Goal: Transaction & Acquisition: Purchase product/service

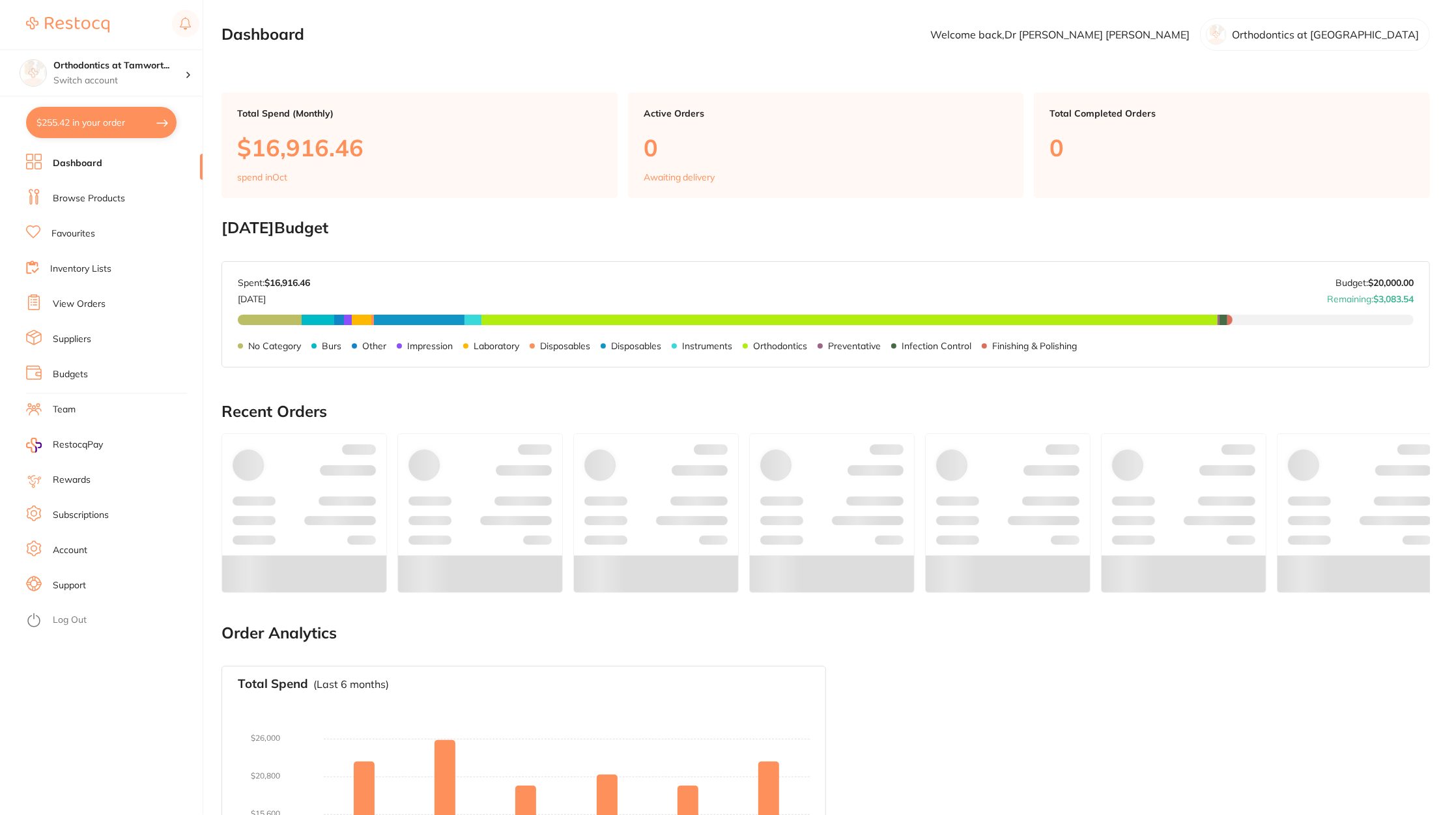
click at [78, 111] on button "$255.42 in your order" at bounding box center [101, 123] width 150 height 31
checkbox input "true"
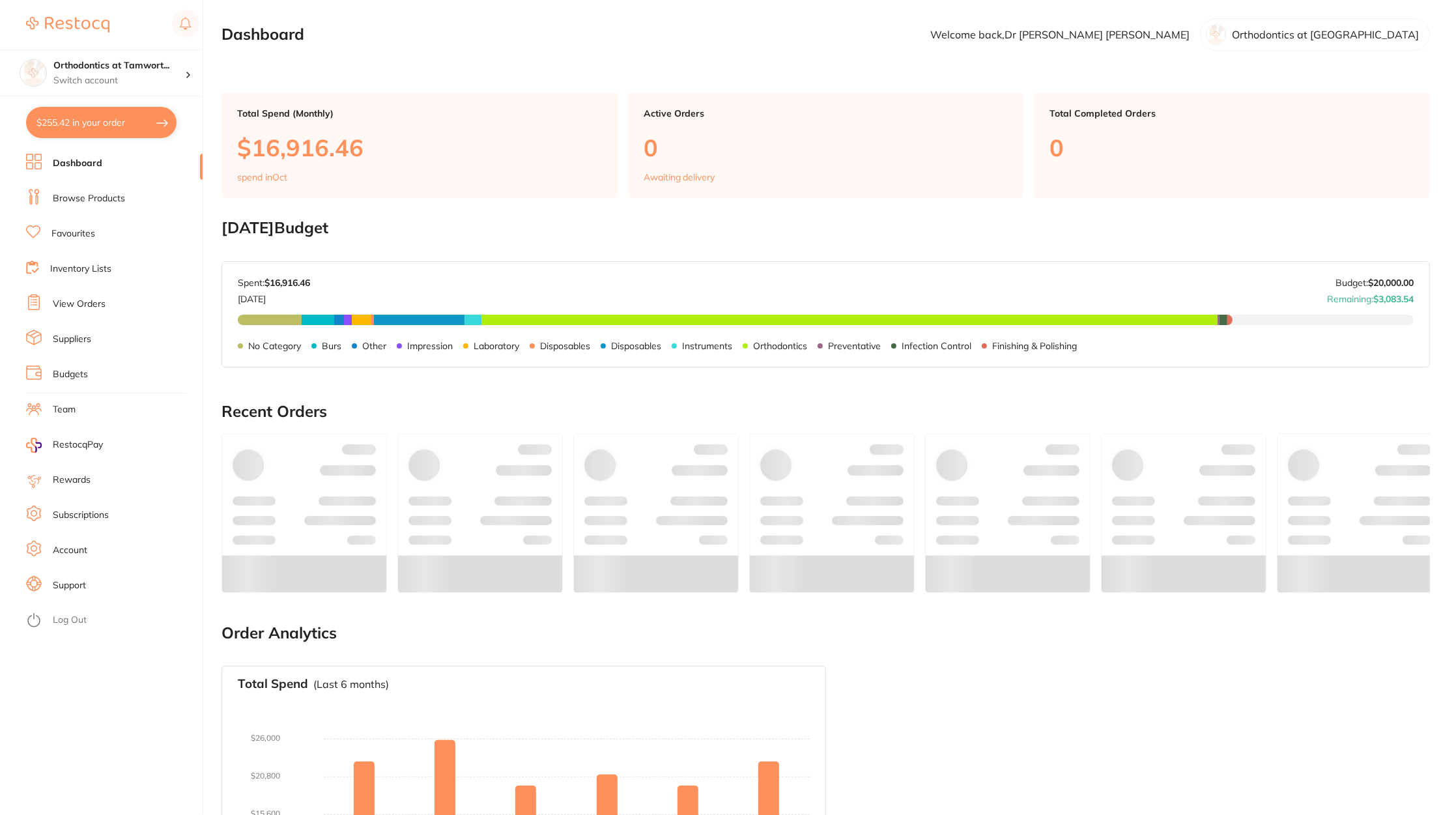
checkbox input "true"
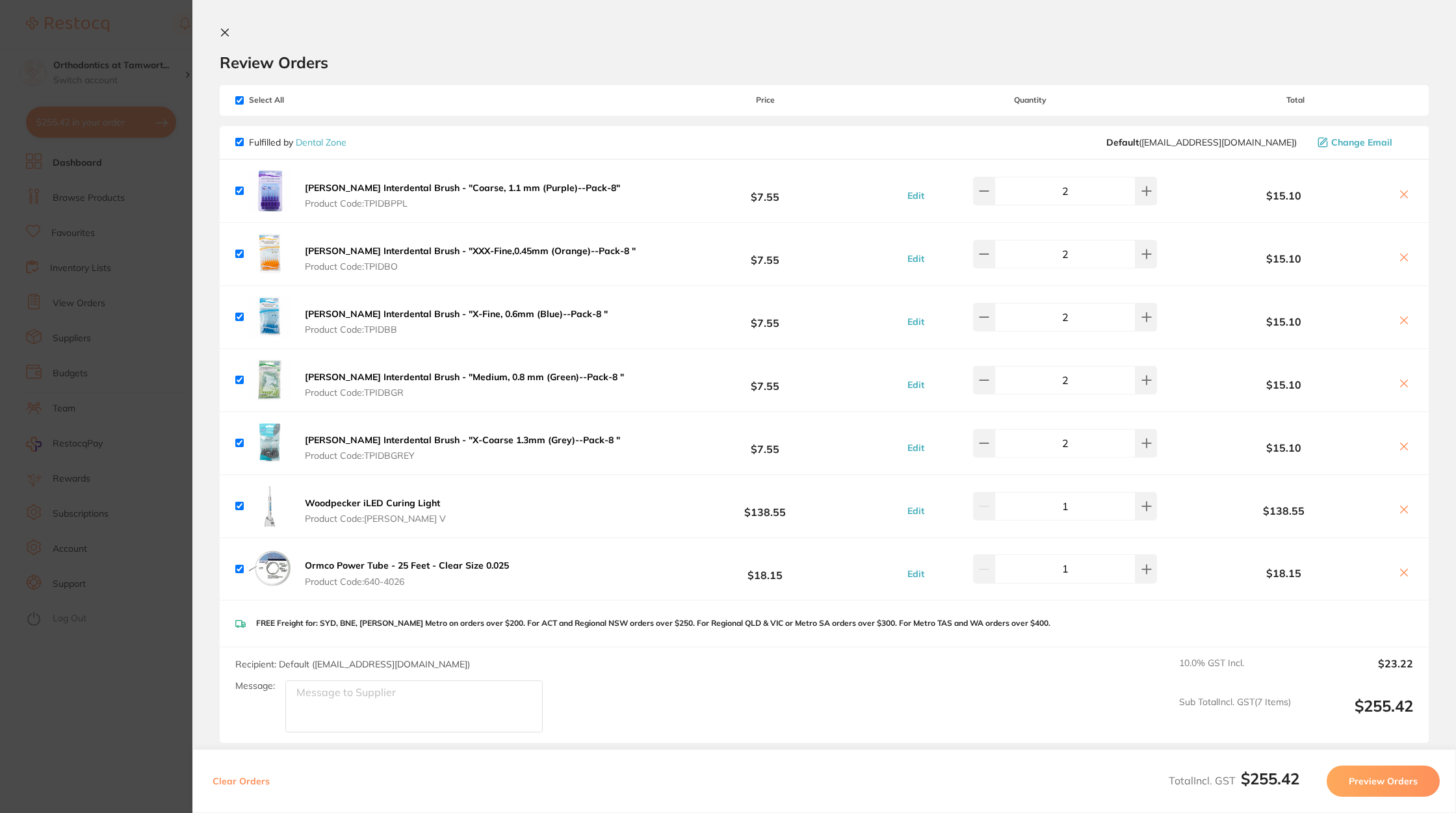
click at [1367, 779] on button "Preview Orders" at bounding box center [1383, 781] width 113 height 31
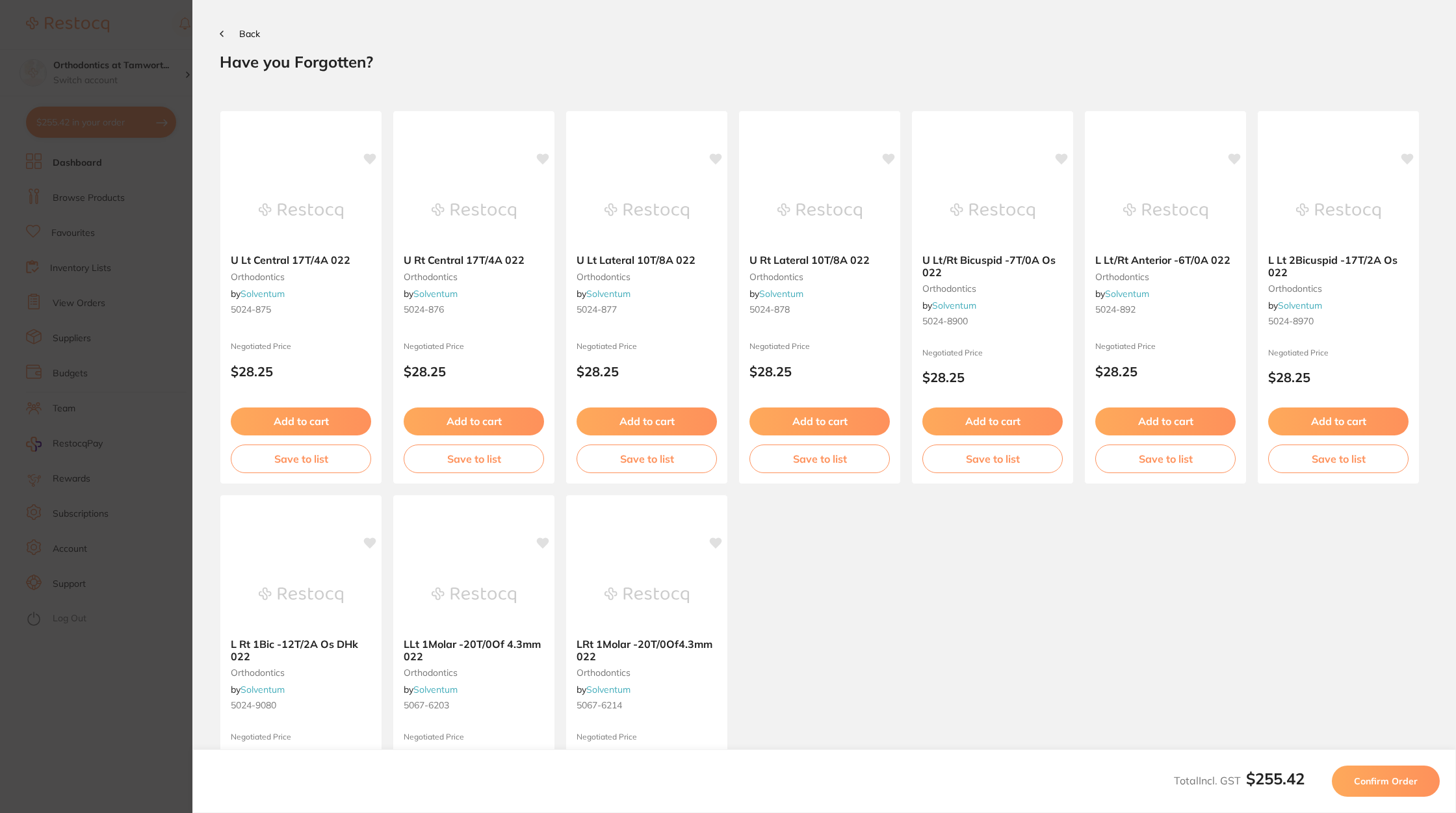
click at [1403, 775] on span "Confirm Order" at bounding box center [1385, 781] width 64 height 12
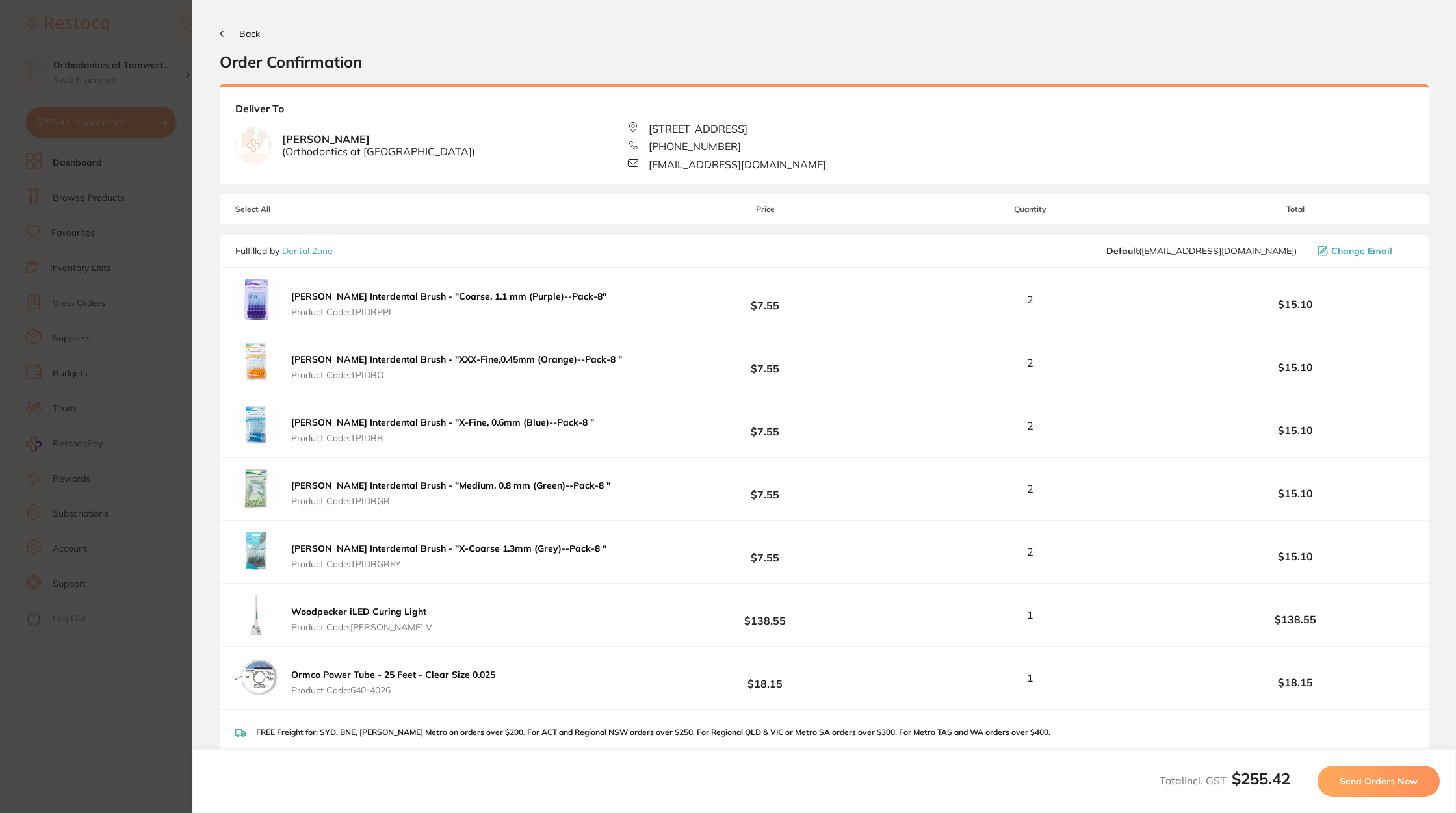
click at [1366, 780] on span "Send Orders Now" at bounding box center [1378, 781] width 78 height 12
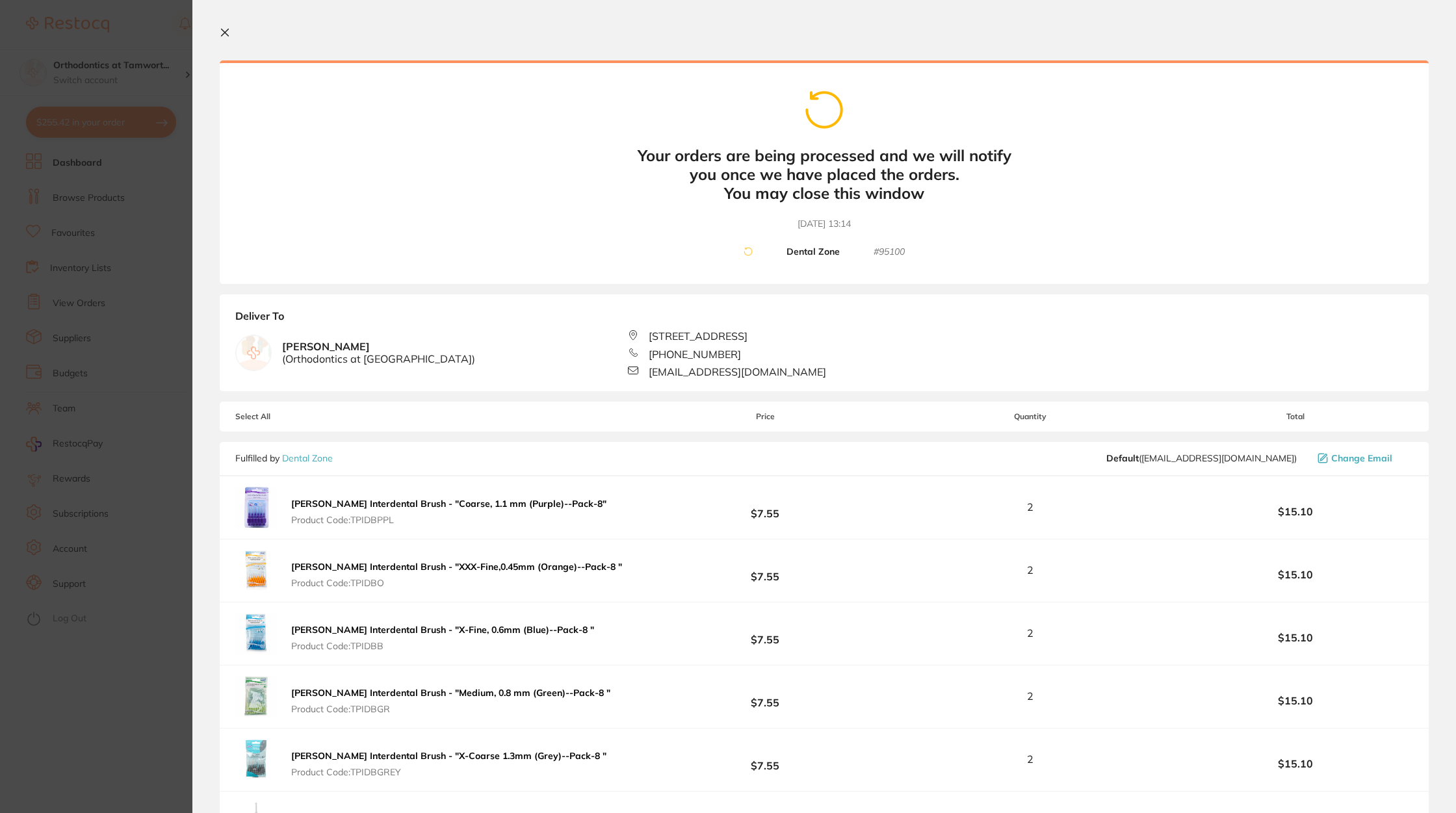
click at [226, 32] on icon at bounding box center [225, 32] width 7 height 7
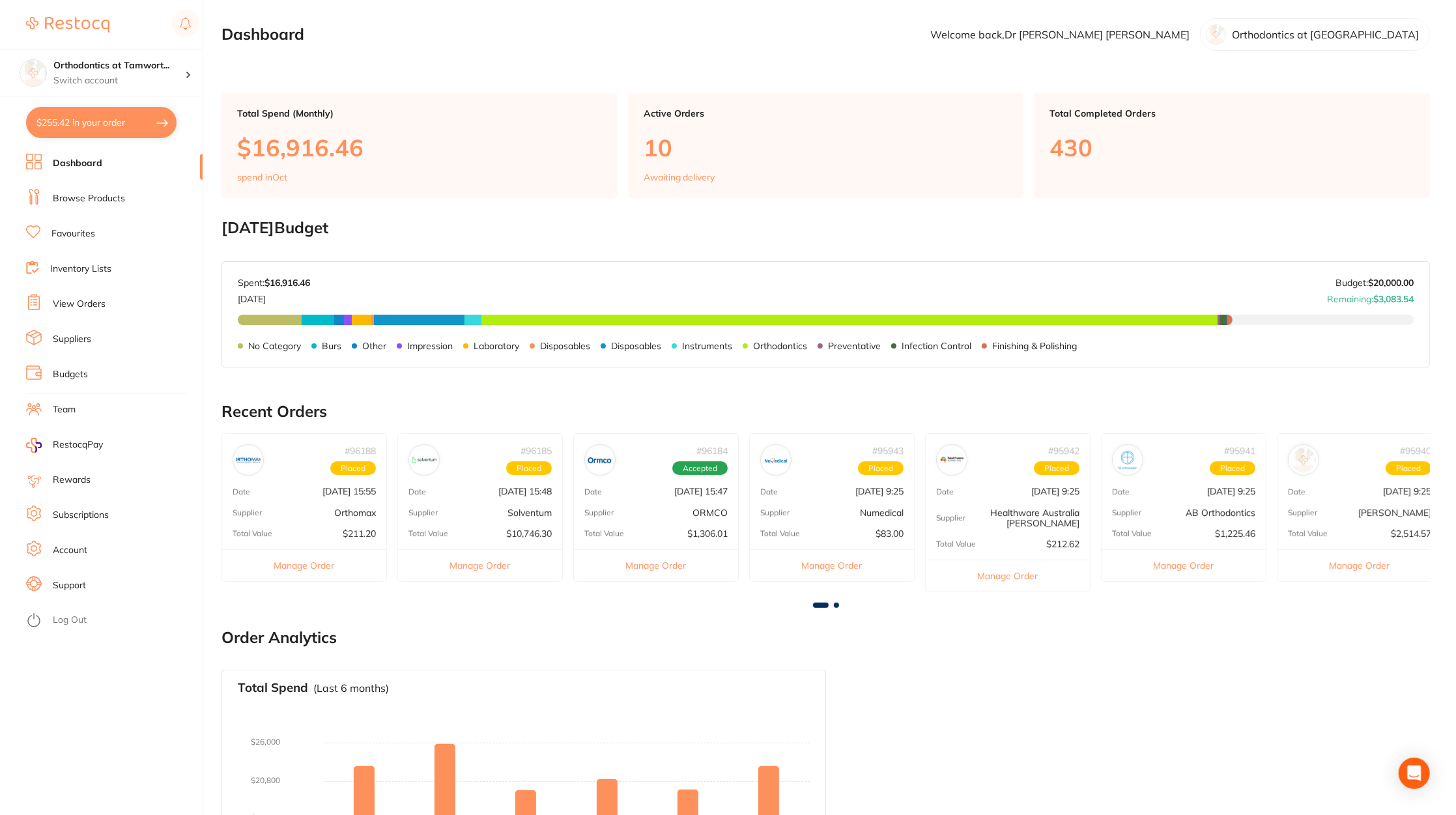
click at [130, 196] on li "Browse Products" at bounding box center [114, 198] width 176 height 20
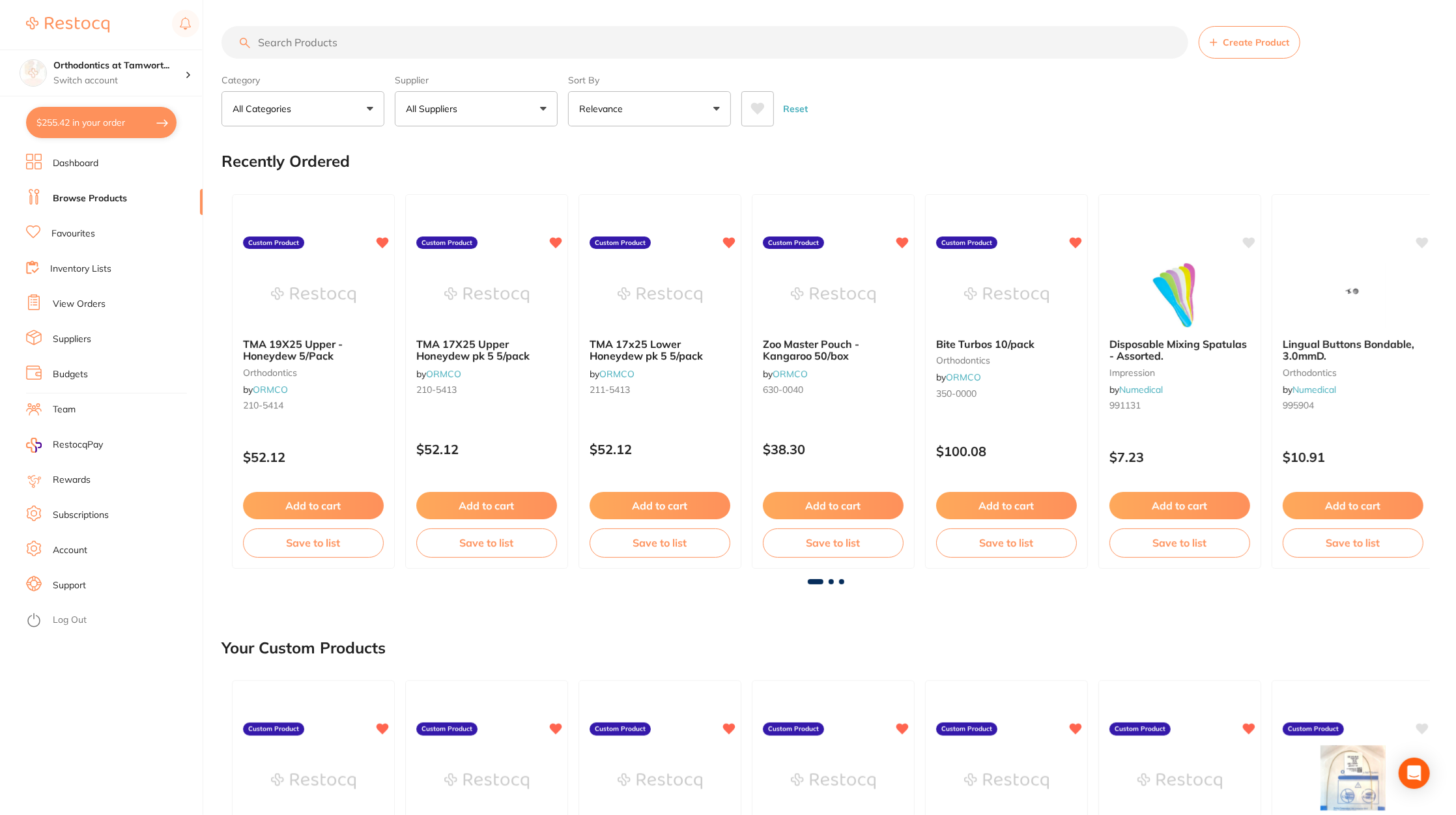
click at [106, 126] on button "$255.42 in your order" at bounding box center [101, 123] width 150 height 31
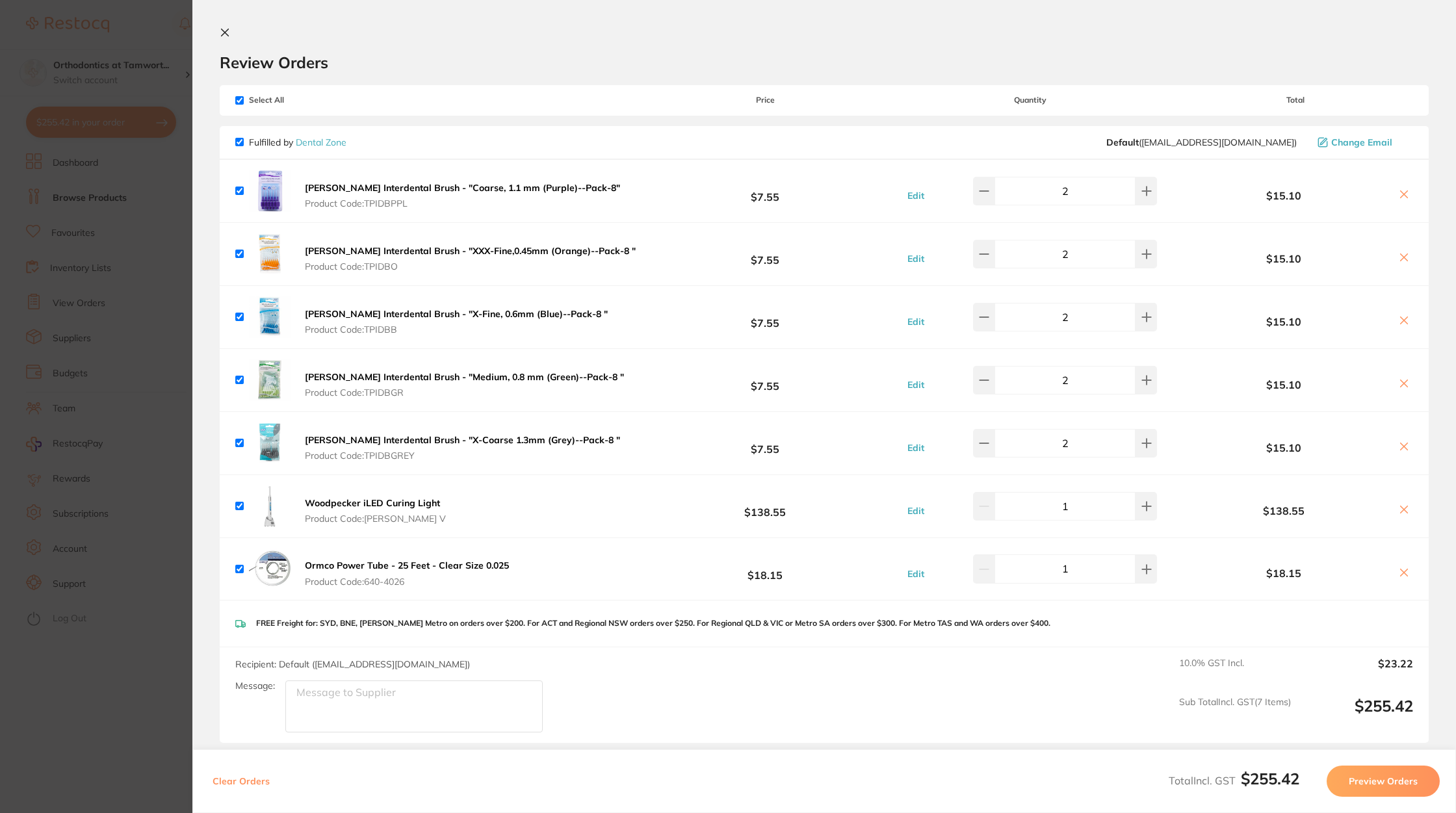
click at [1370, 778] on button "Preview Orders" at bounding box center [1383, 781] width 113 height 31
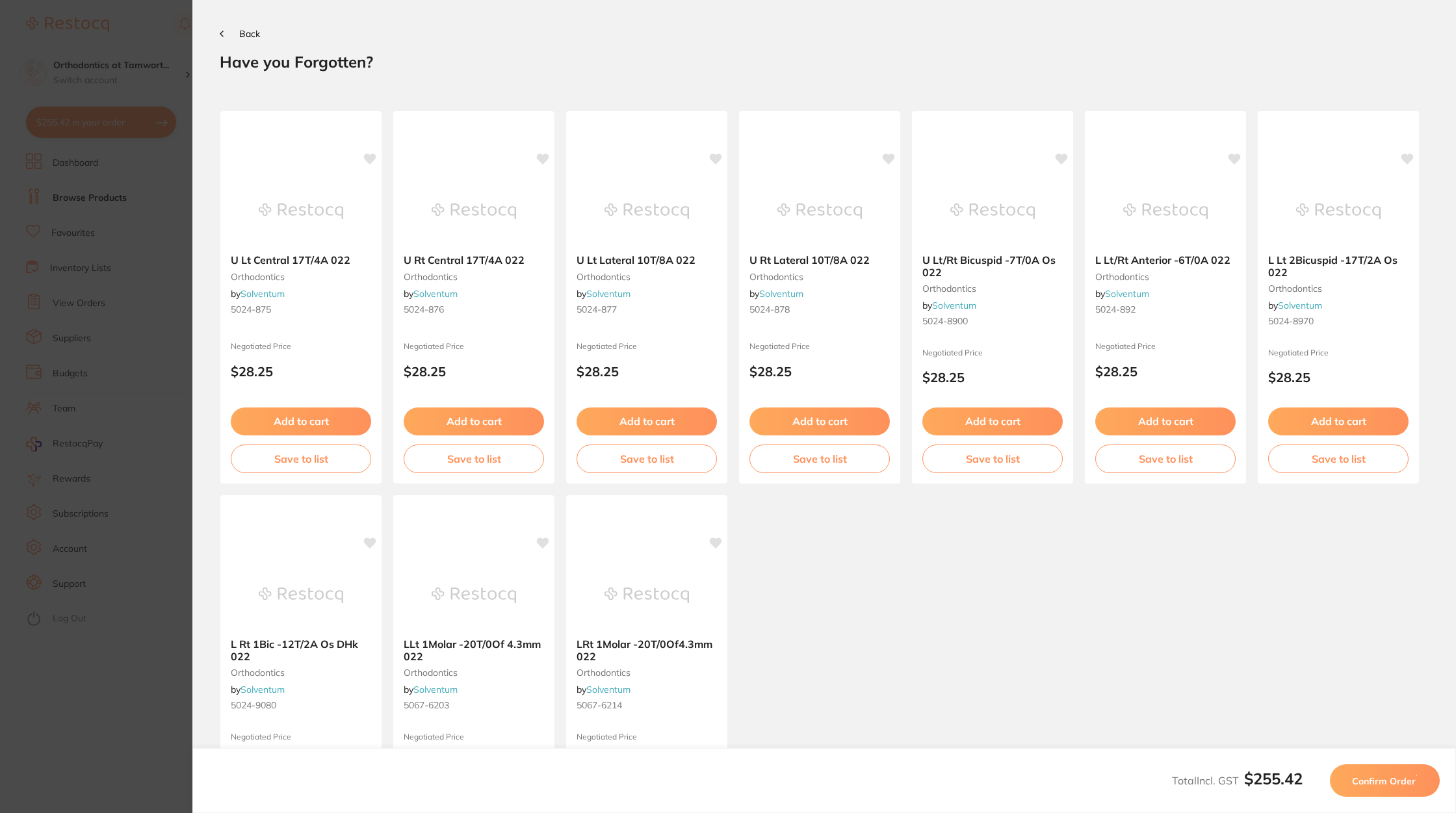
click at [1393, 776] on span "Confirm Order" at bounding box center [1383, 781] width 64 height 12
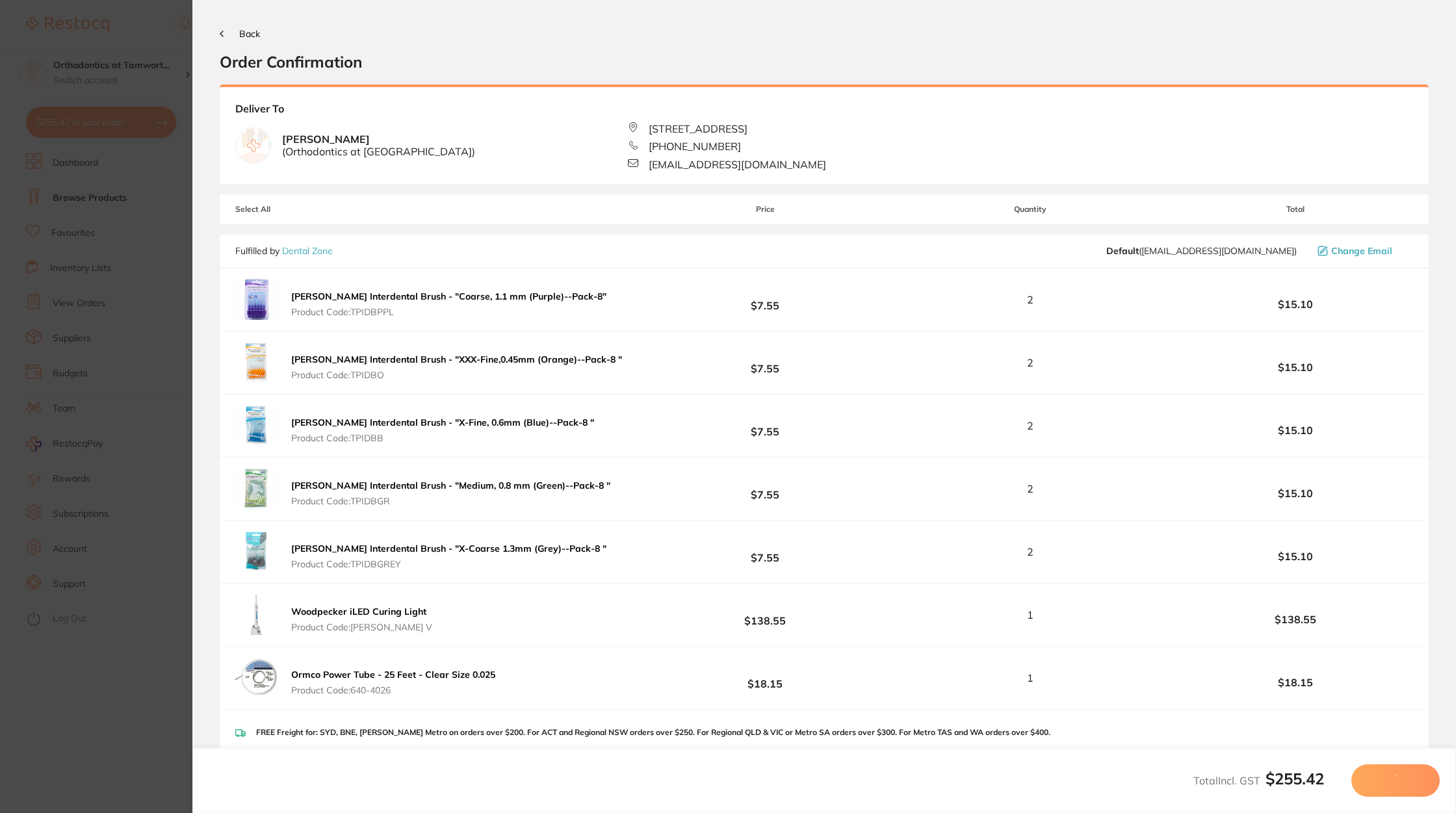
click at [1393, 776] on button at bounding box center [1395, 780] width 88 height 32
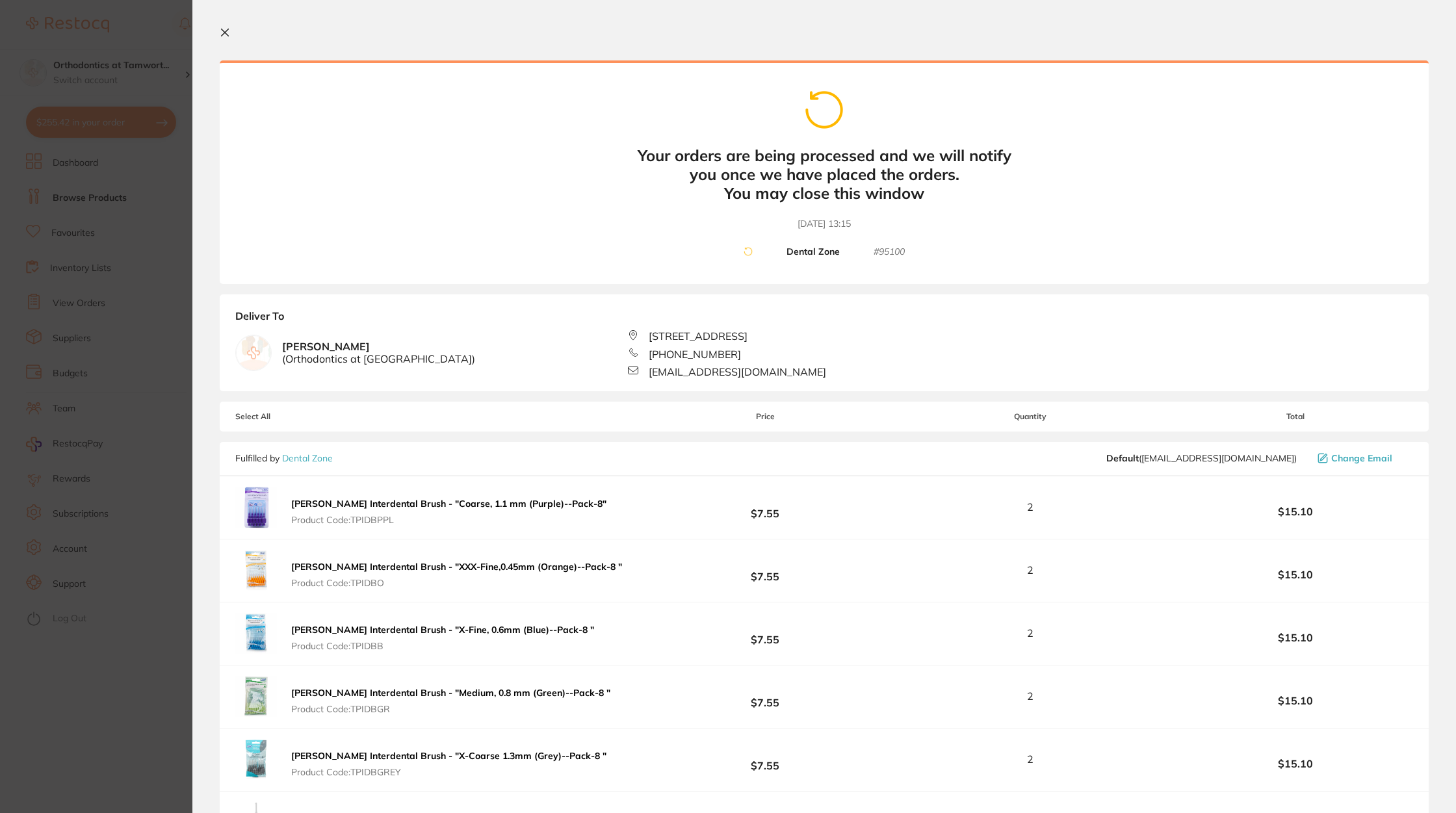
click at [229, 42] on section "Your orders are being processed and we will notify you once we have placed the …" at bounding box center [824, 406] width 1263 height 813
click at [228, 31] on icon at bounding box center [225, 32] width 10 height 10
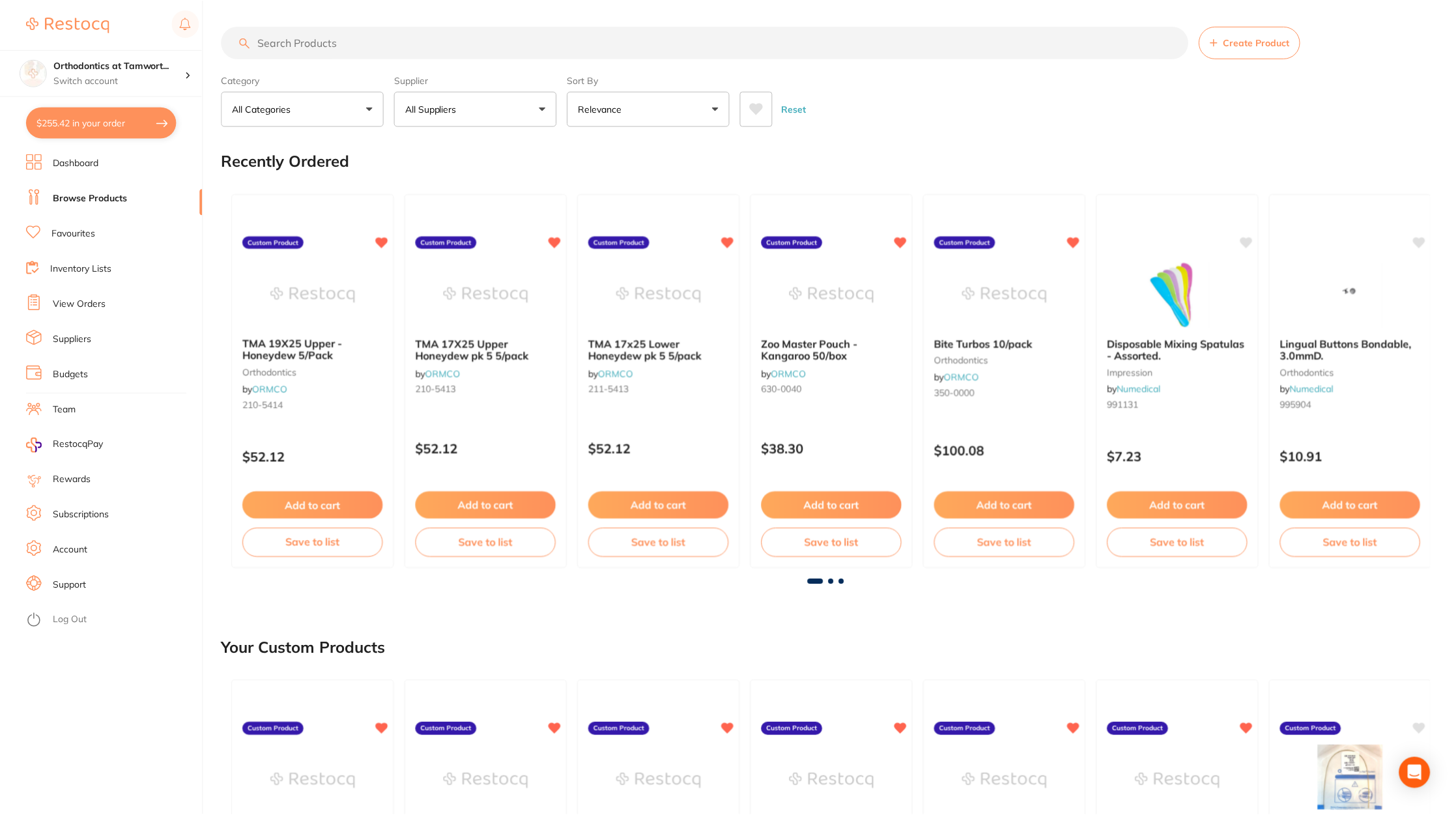
scroll to position [58, 0]
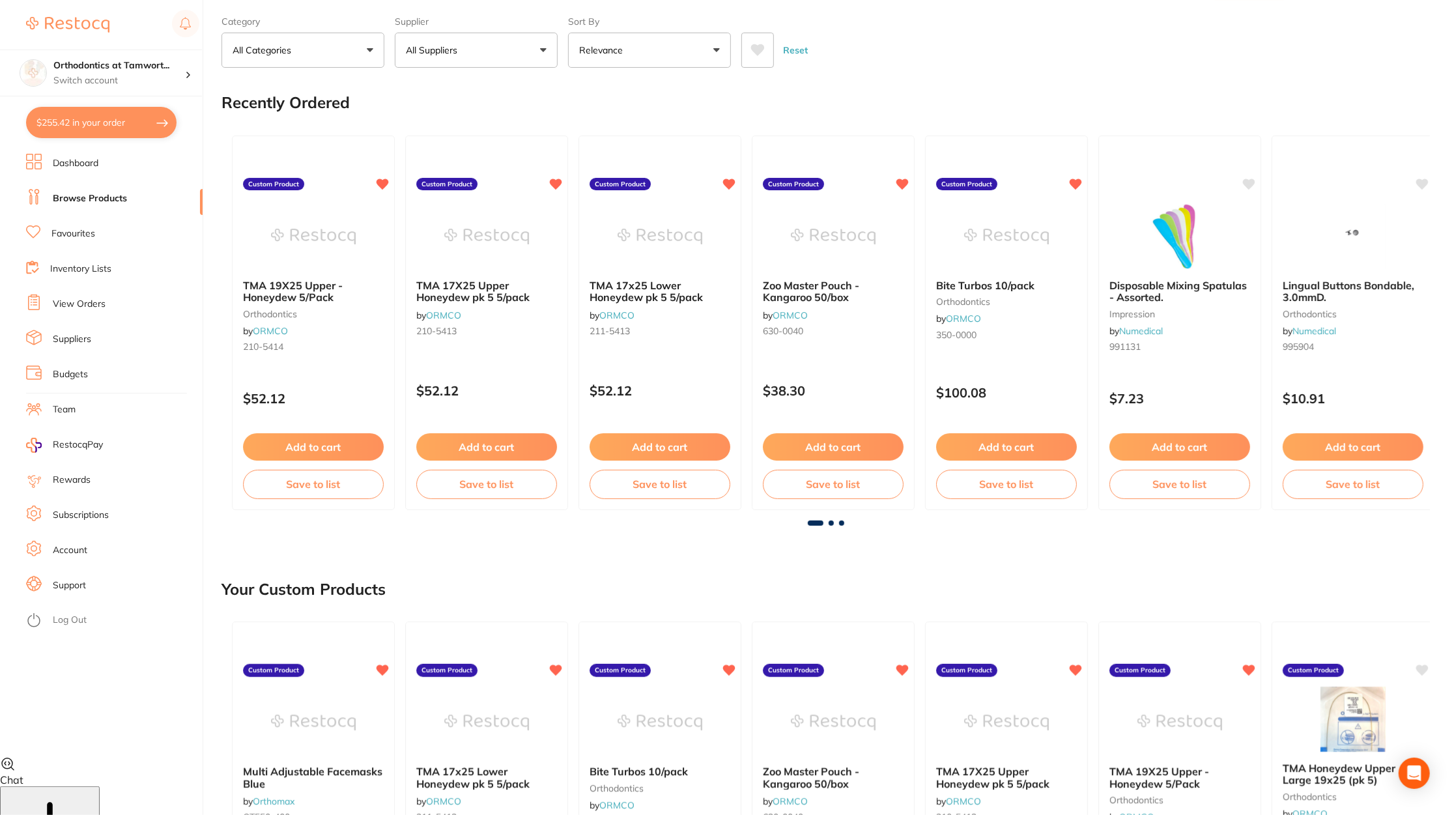
click at [128, 122] on button "$255.42 in your order" at bounding box center [101, 123] width 150 height 31
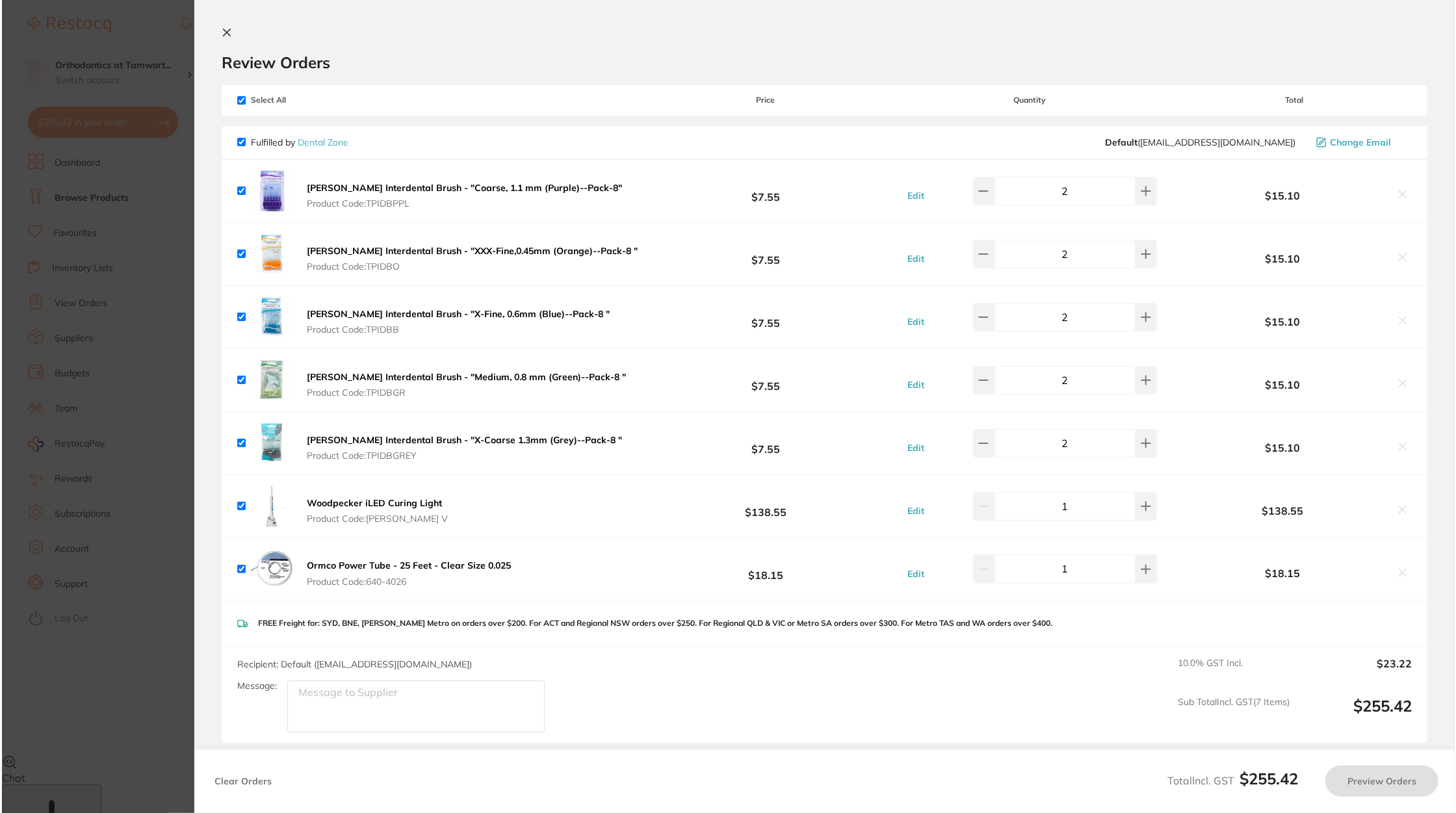
scroll to position [0, 0]
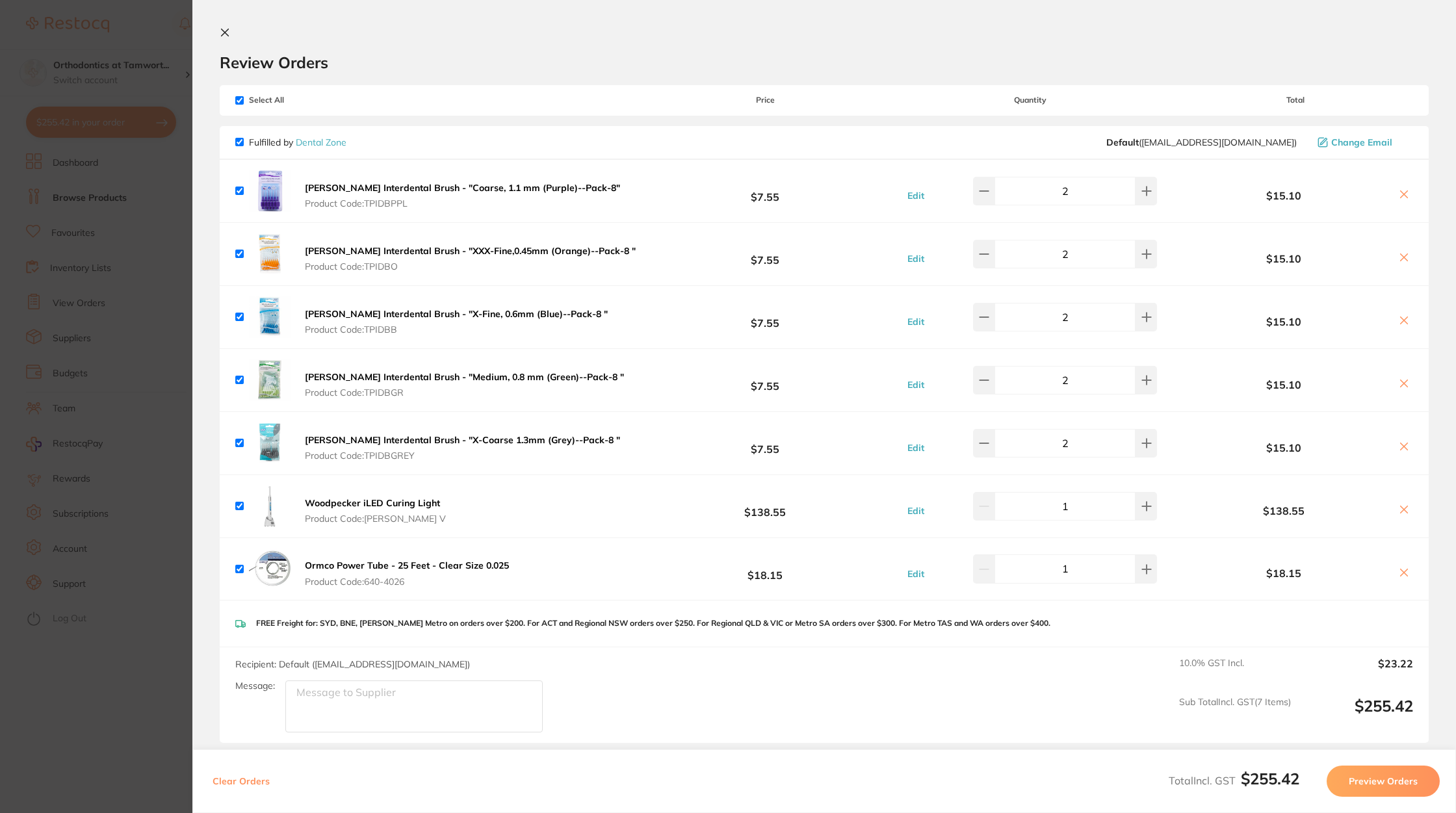
click at [117, 689] on section "Update RRP Set your pre negotiated price for this item. Item Agreed RRP (excl. …" at bounding box center [728, 406] width 1456 height 813
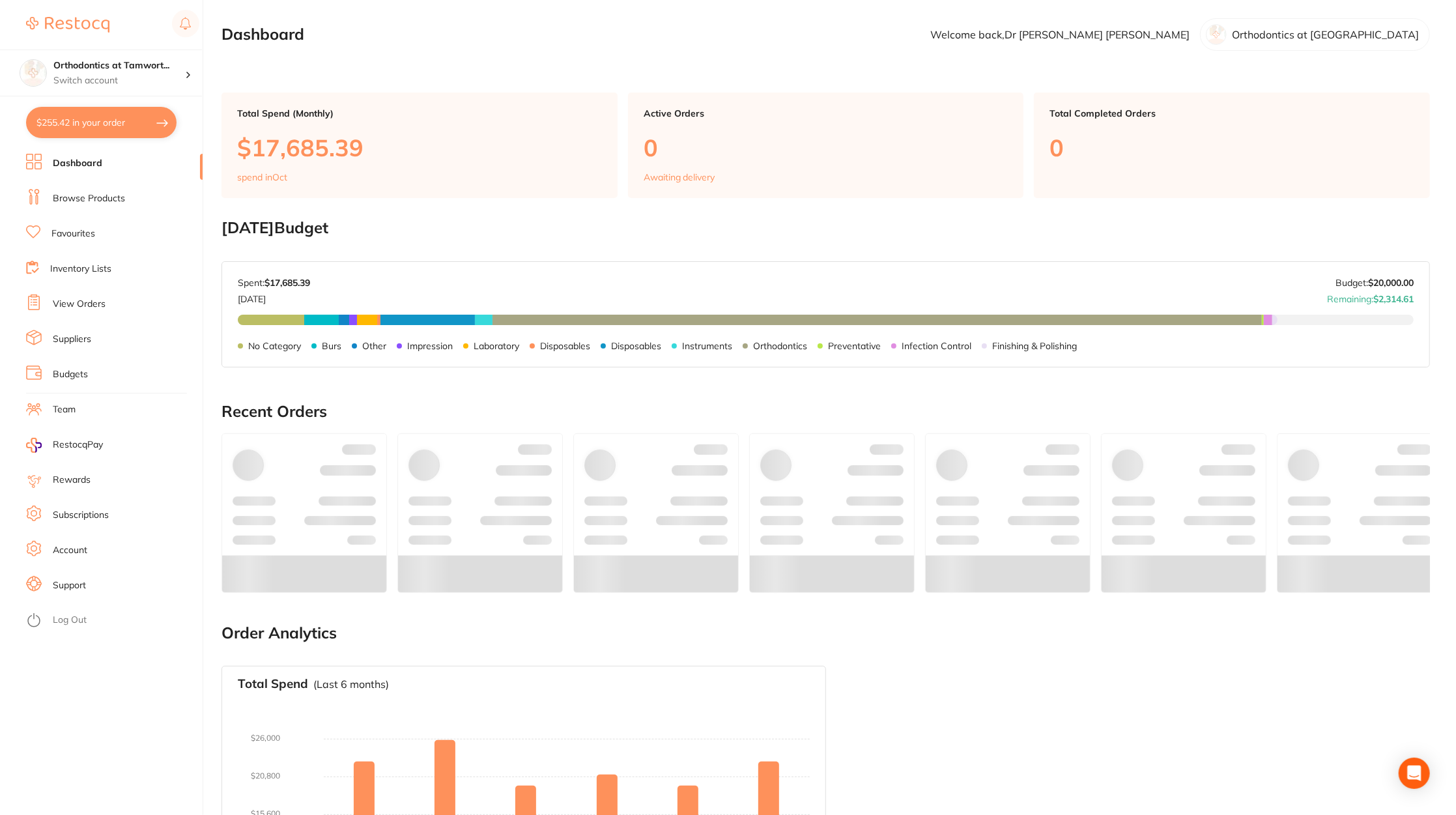
click at [80, 126] on button "$255.42 in your order" at bounding box center [101, 123] width 150 height 31
checkbox input "true"
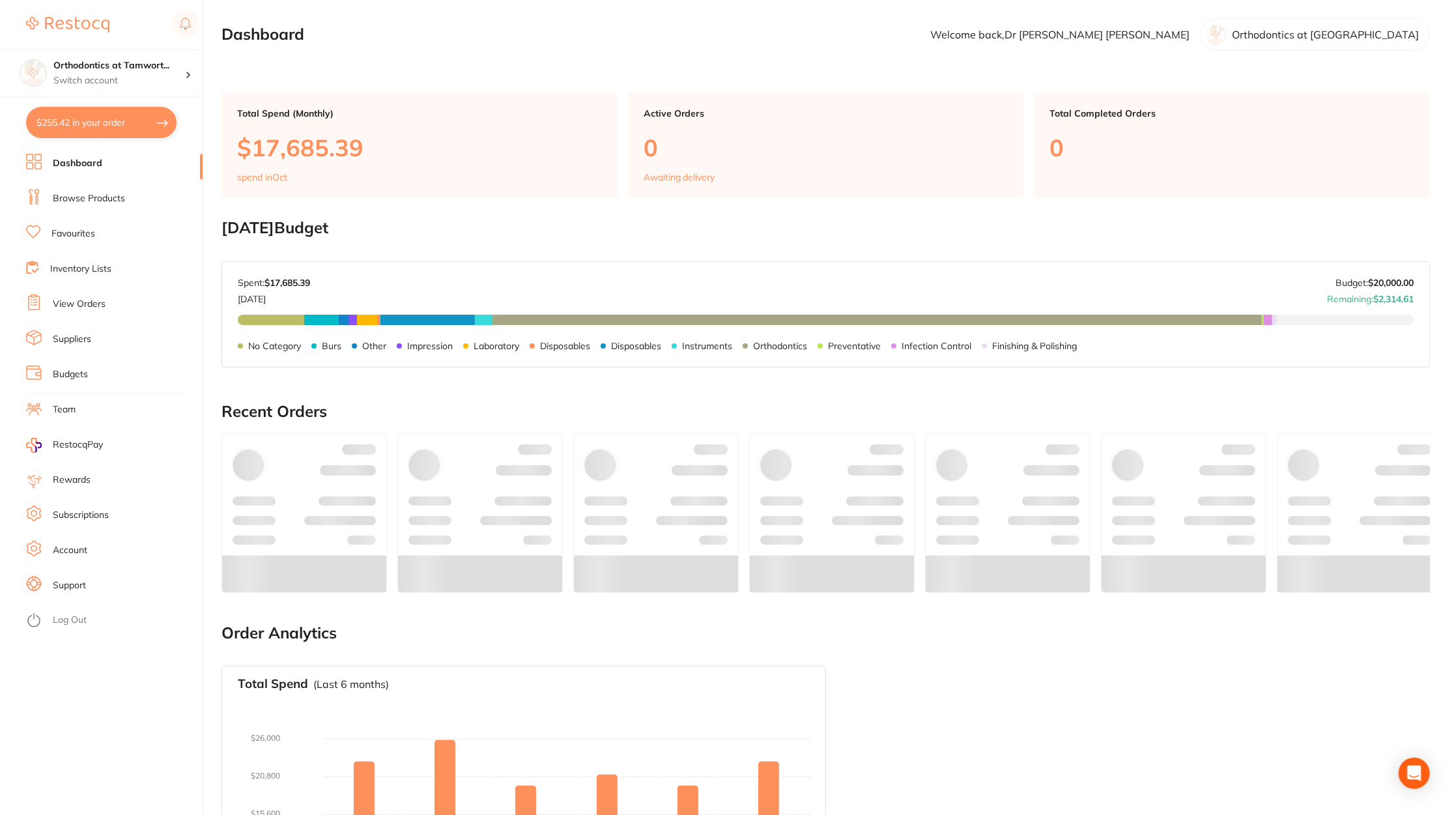
checkbox input "true"
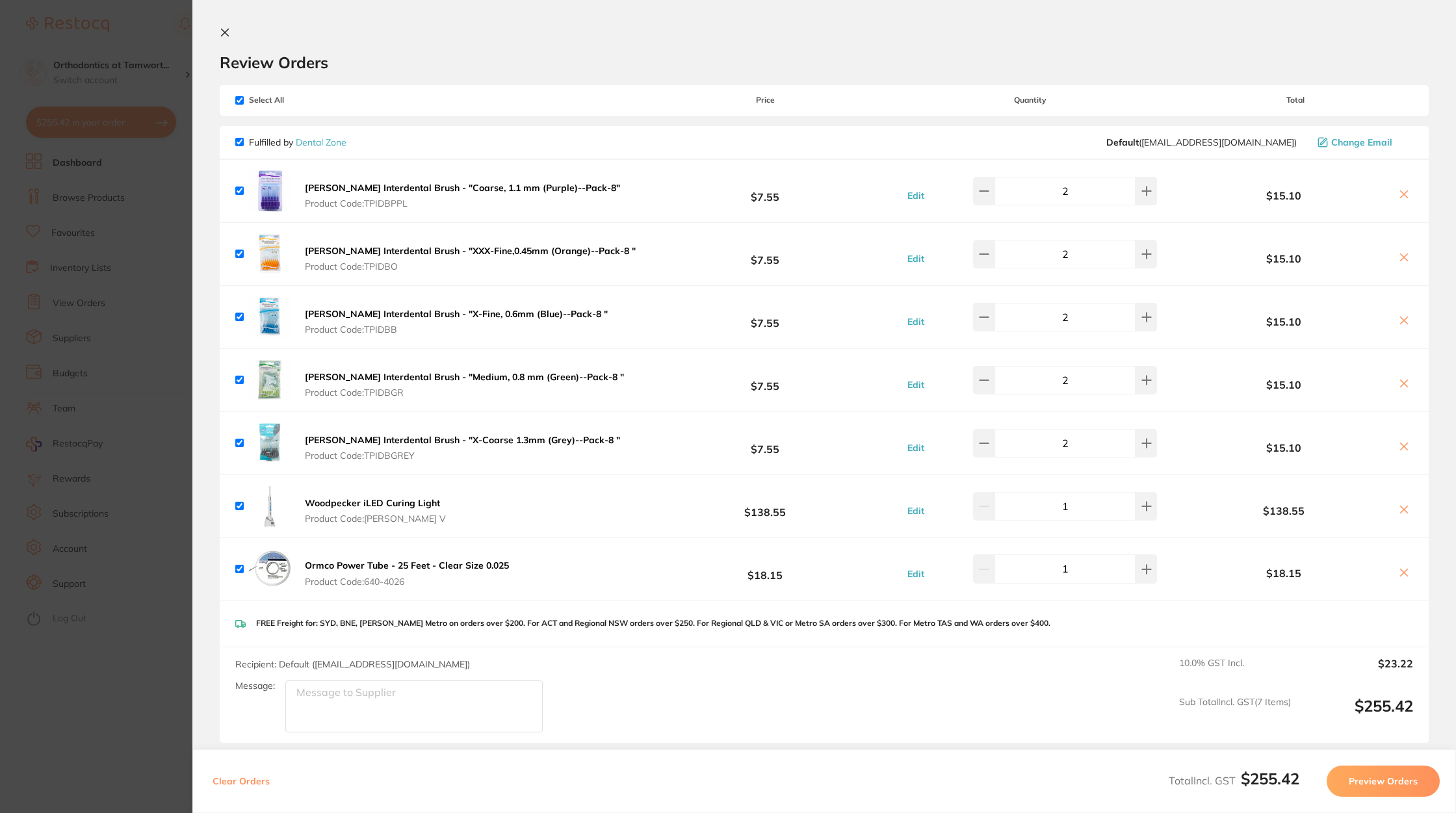
click at [1388, 772] on button "Preview Orders" at bounding box center [1383, 781] width 113 height 31
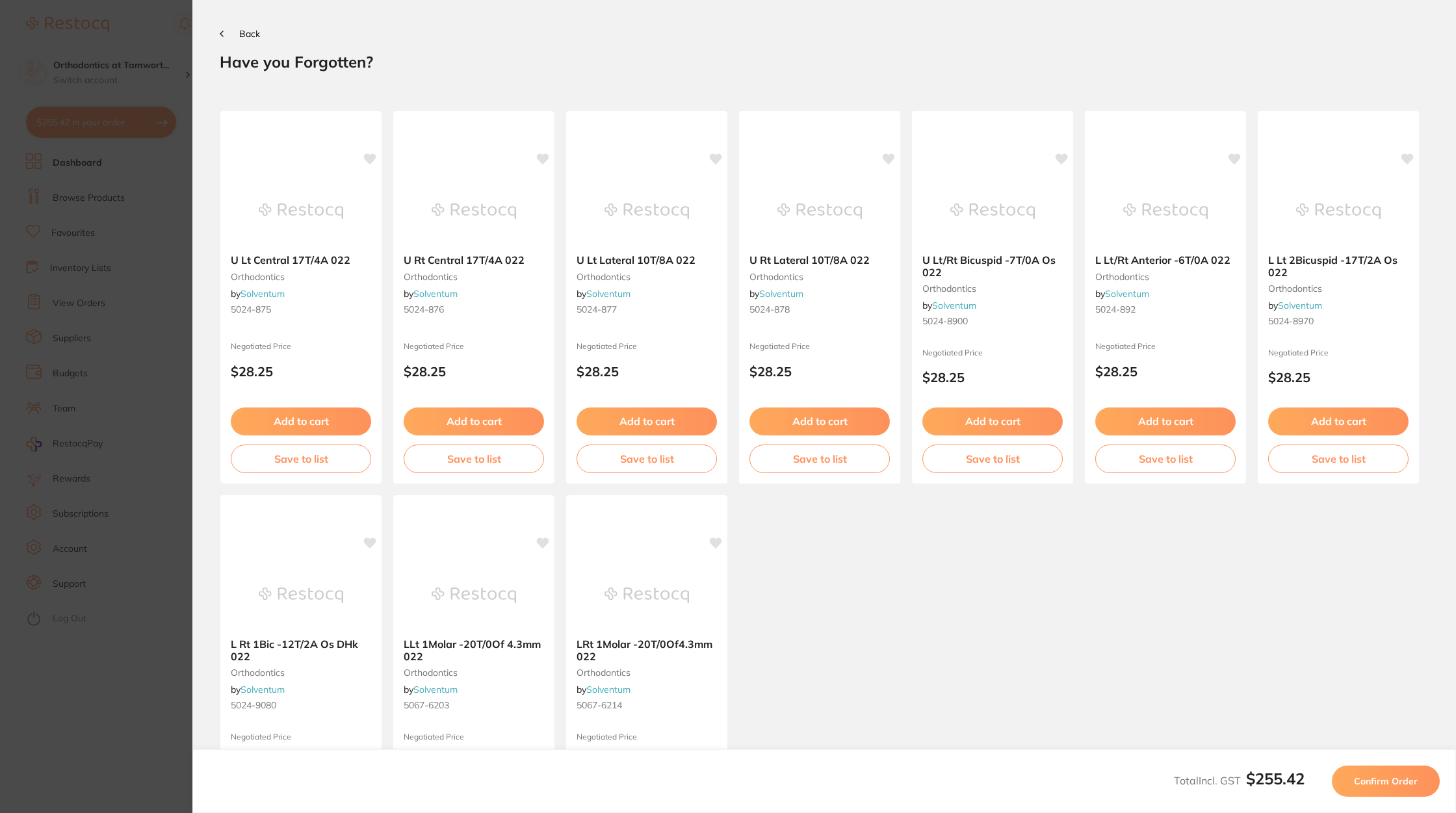
click at [1403, 778] on span "Confirm Order" at bounding box center [1385, 781] width 64 height 12
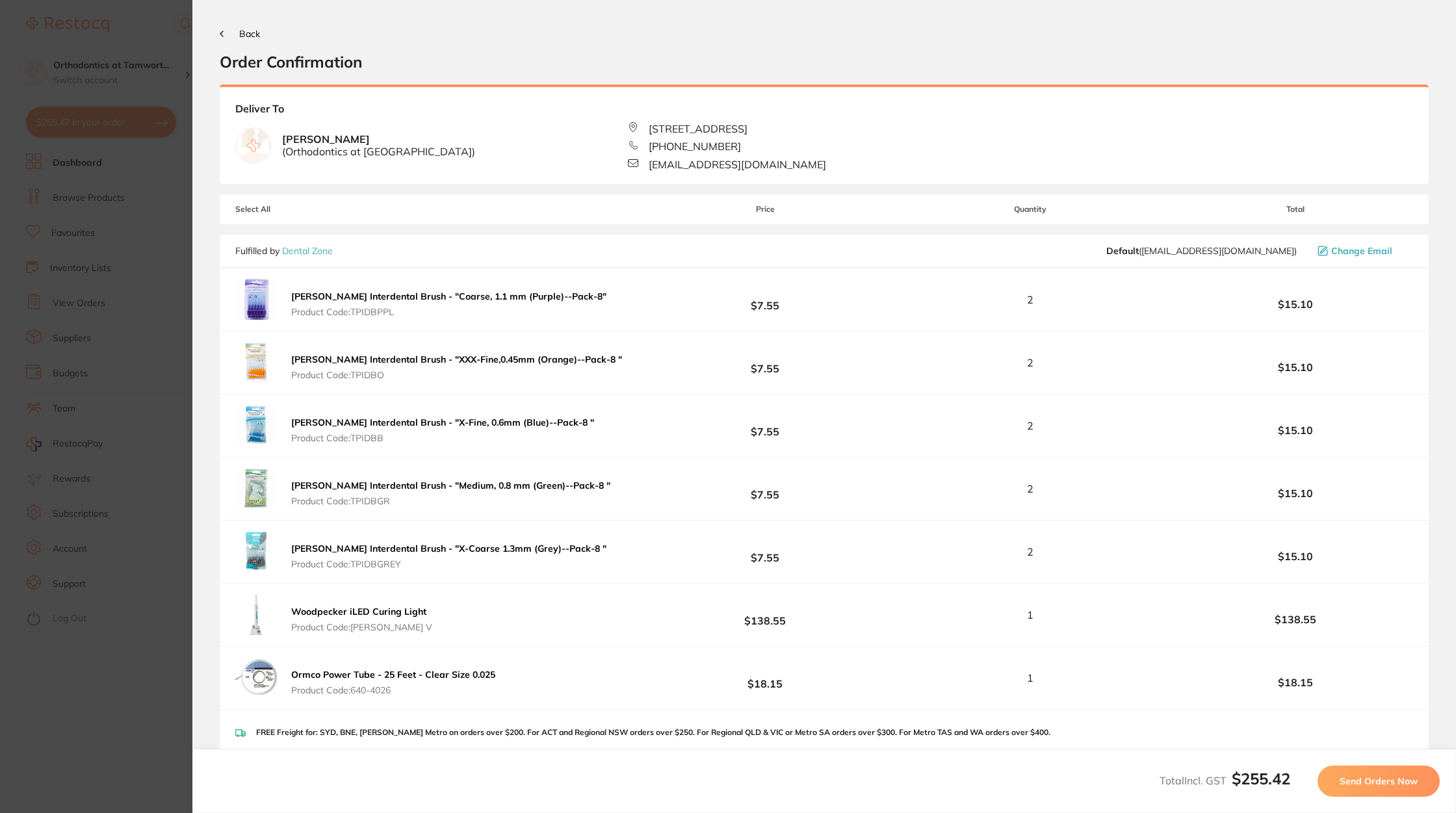
click at [1394, 785] on span "Send Orders Now" at bounding box center [1378, 781] width 78 height 12
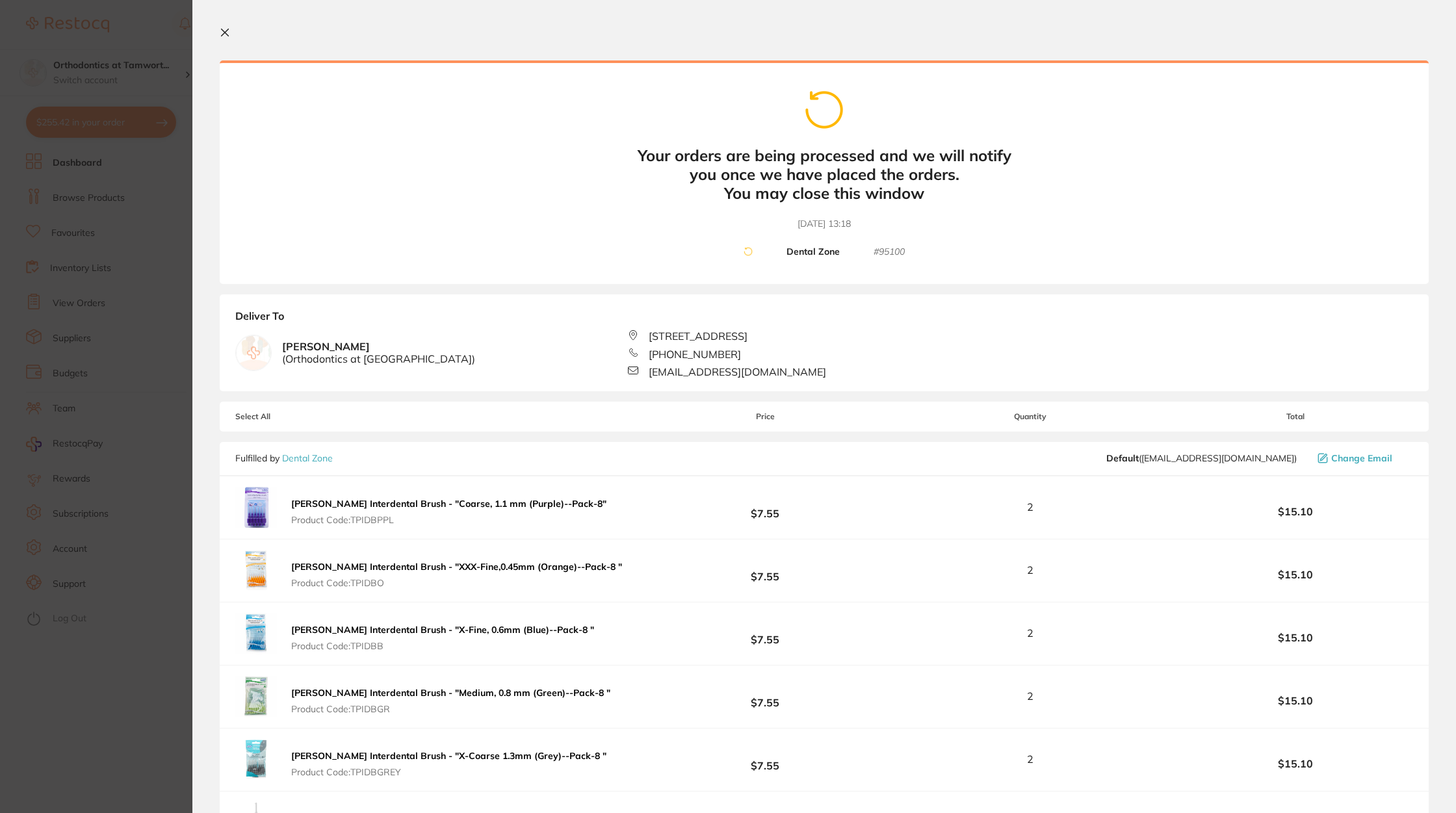
click at [219, 43] on section "Your orders are being processed and we will notify you once we have placed the …" at bounding box center [824, 406] width 1263 height 813
click at [220, 35] on icon at bounding box center [225, 32] width 10 height 10
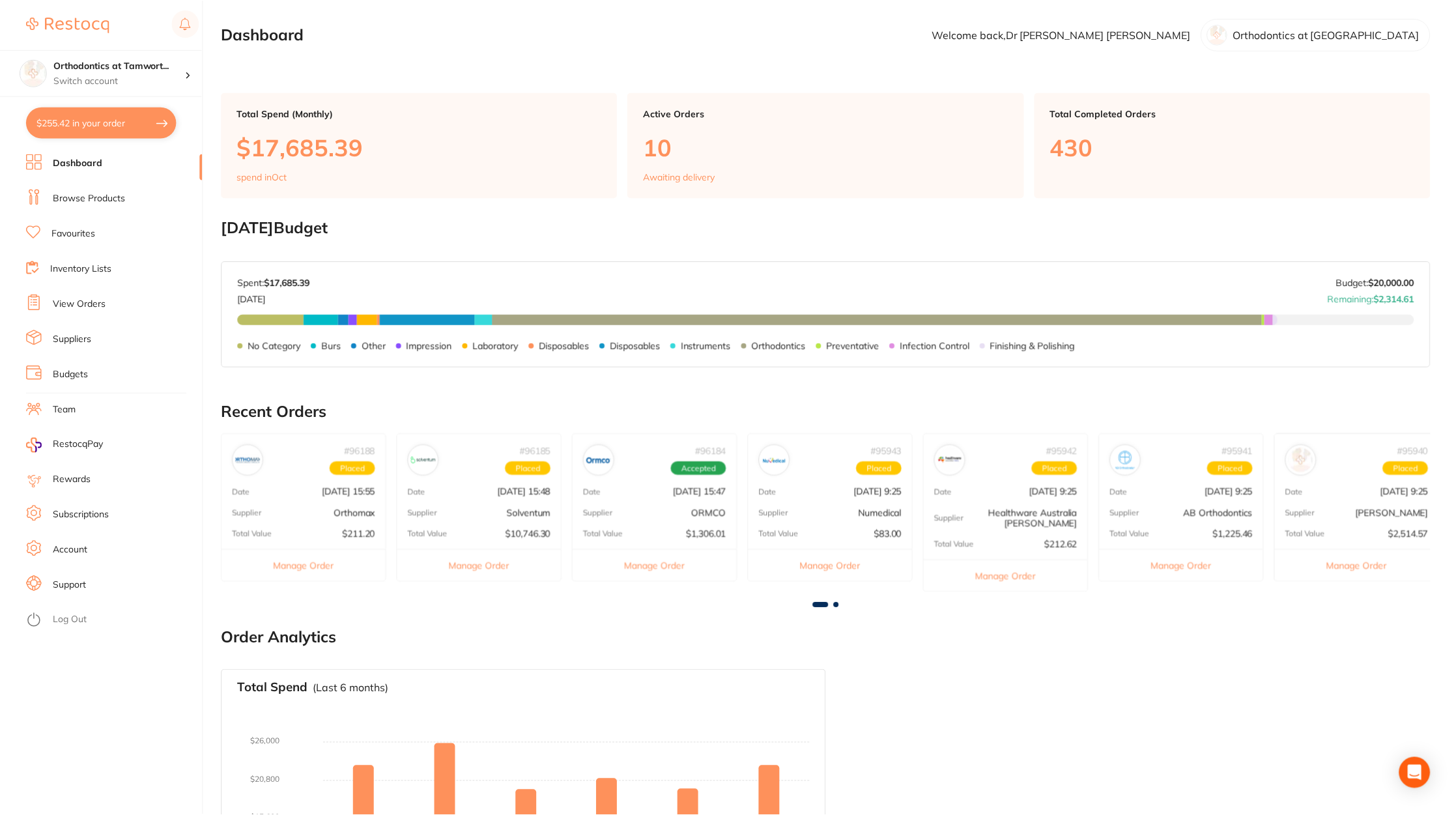
scroll to position [58, 0]
